Goal: Find specific page/section: Find specific page/section

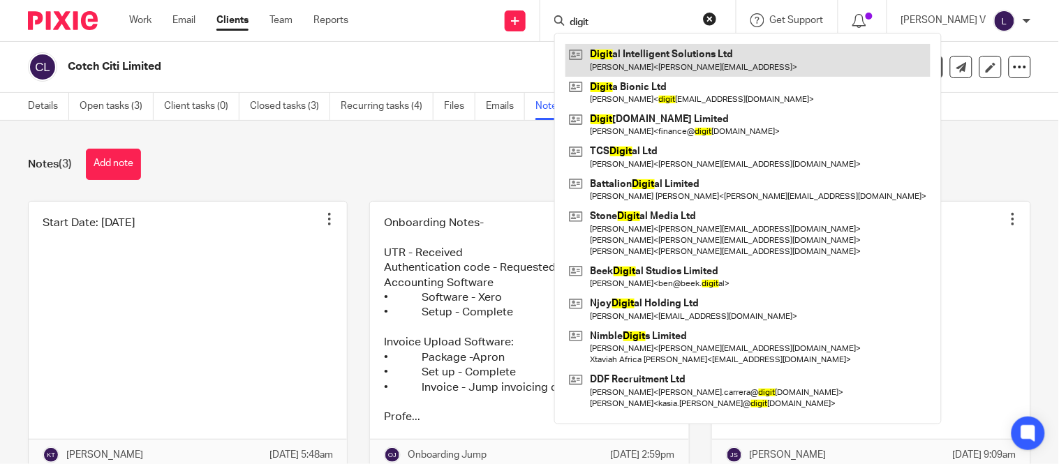
type input "digit"
click at [682, 61] on link at bounding box center [747, 60] width 365 height 32
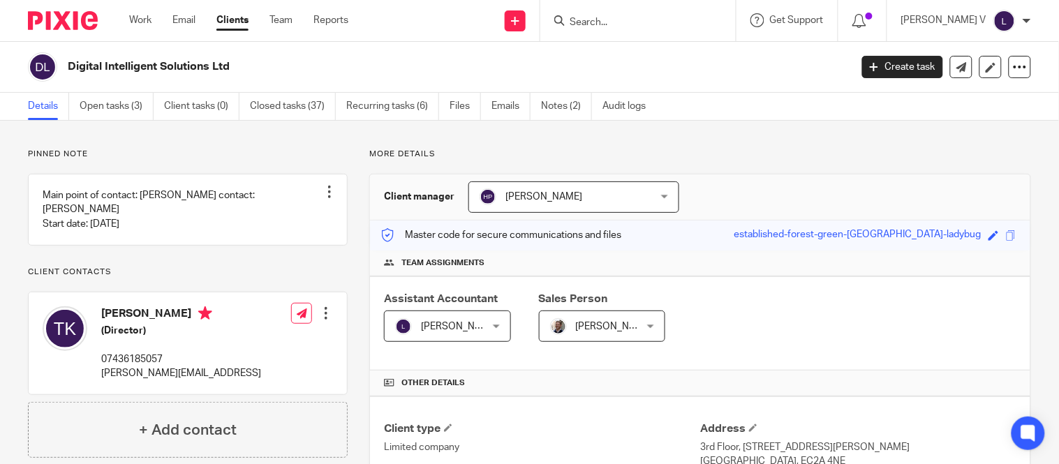
scroll to position [126, 0]
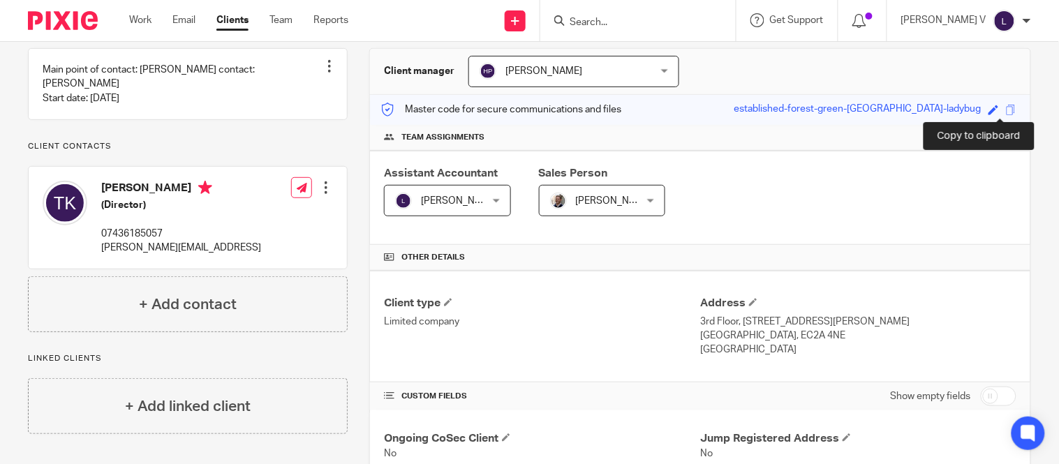
click at [1006, 112] on span at bounding box center [1011, 110] width 10 height 10
